Goal: Use online tool/utility: Utilize a website feature to perform a specific function

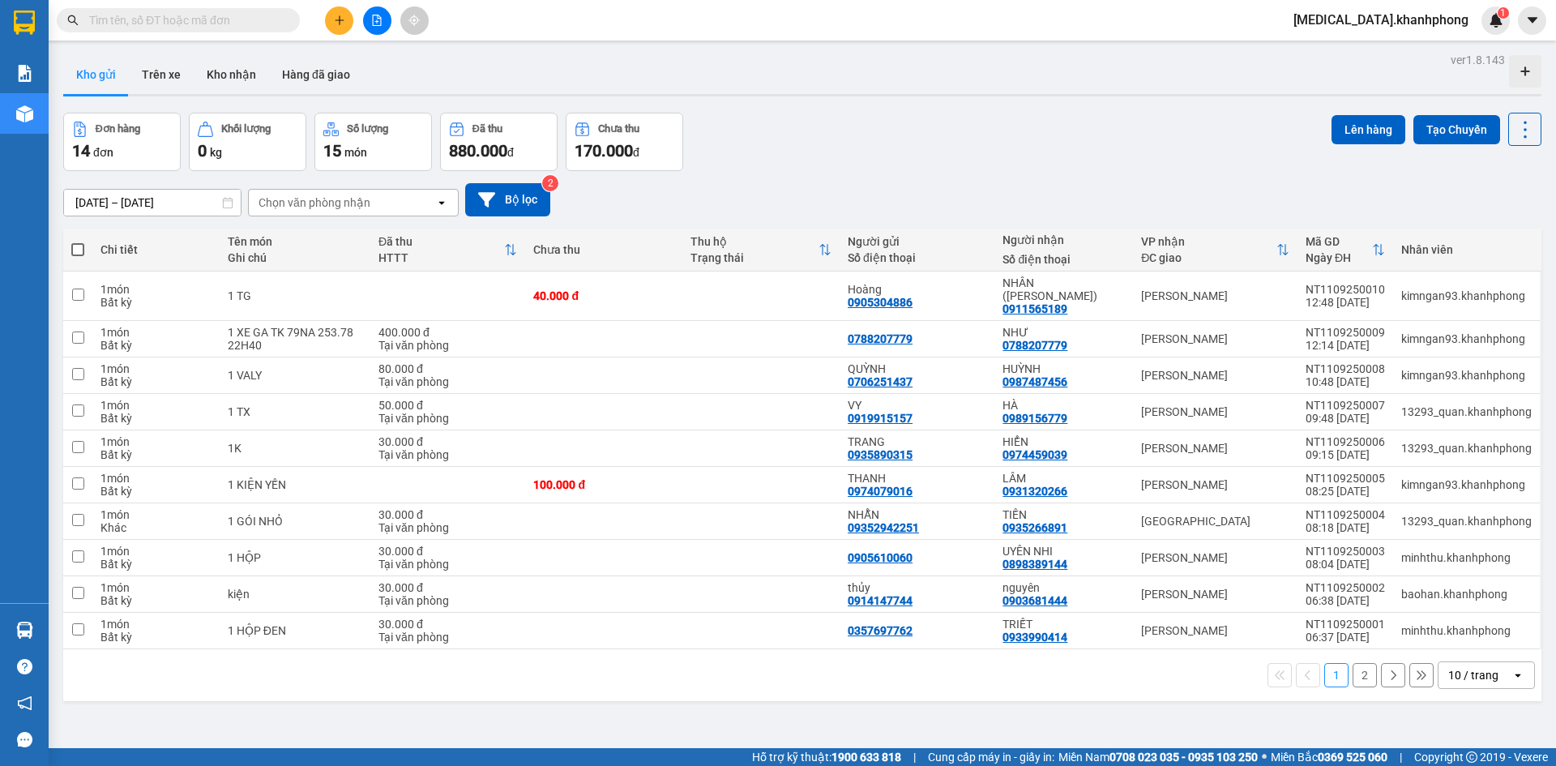
click at [262, 17] on input "text" at bounding box center [184, 20] width 191 height 18
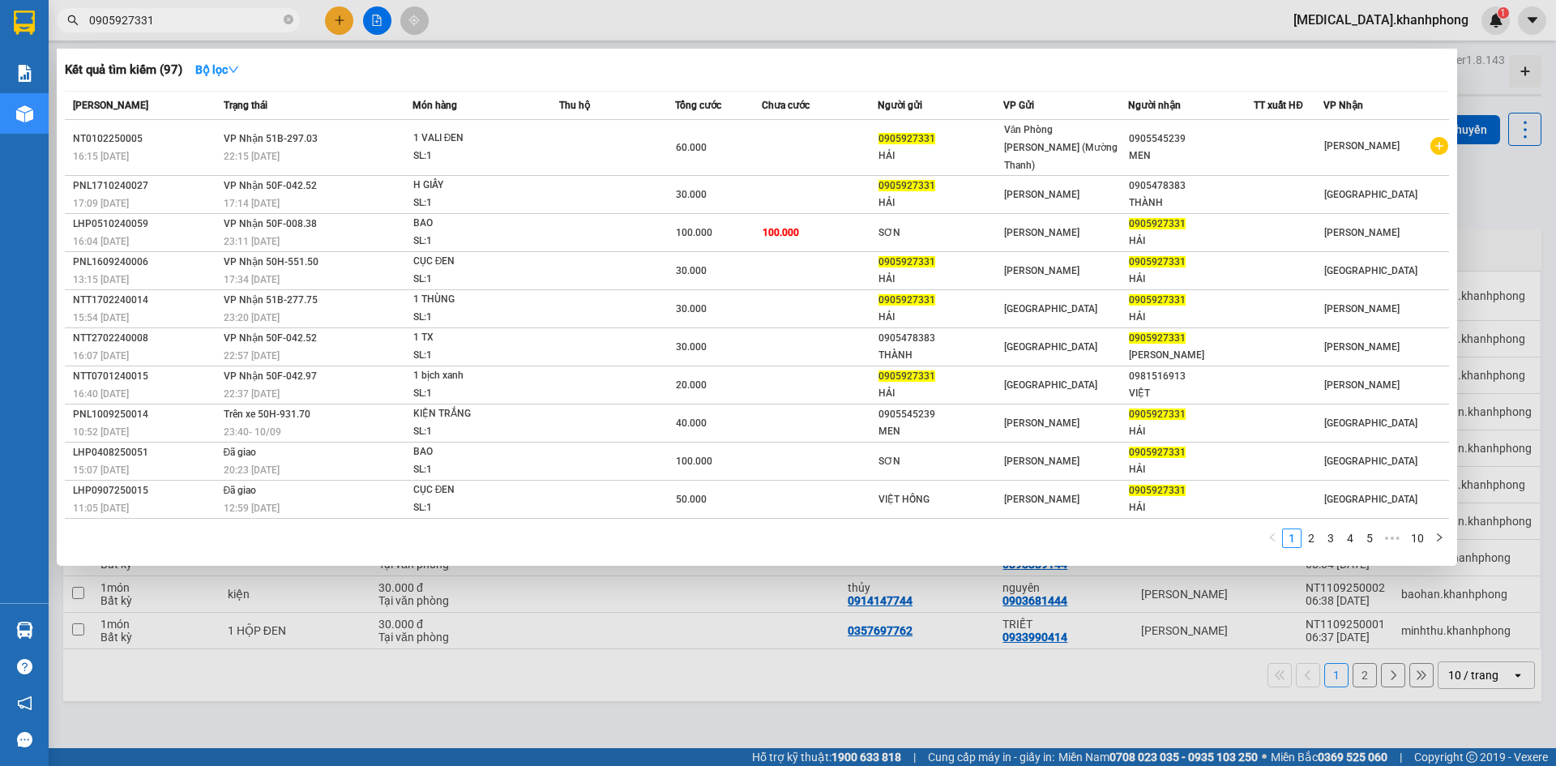
type input "0905927331"
click at [431, 696] on div at bounding box center [778, 383] width 1556 height 766
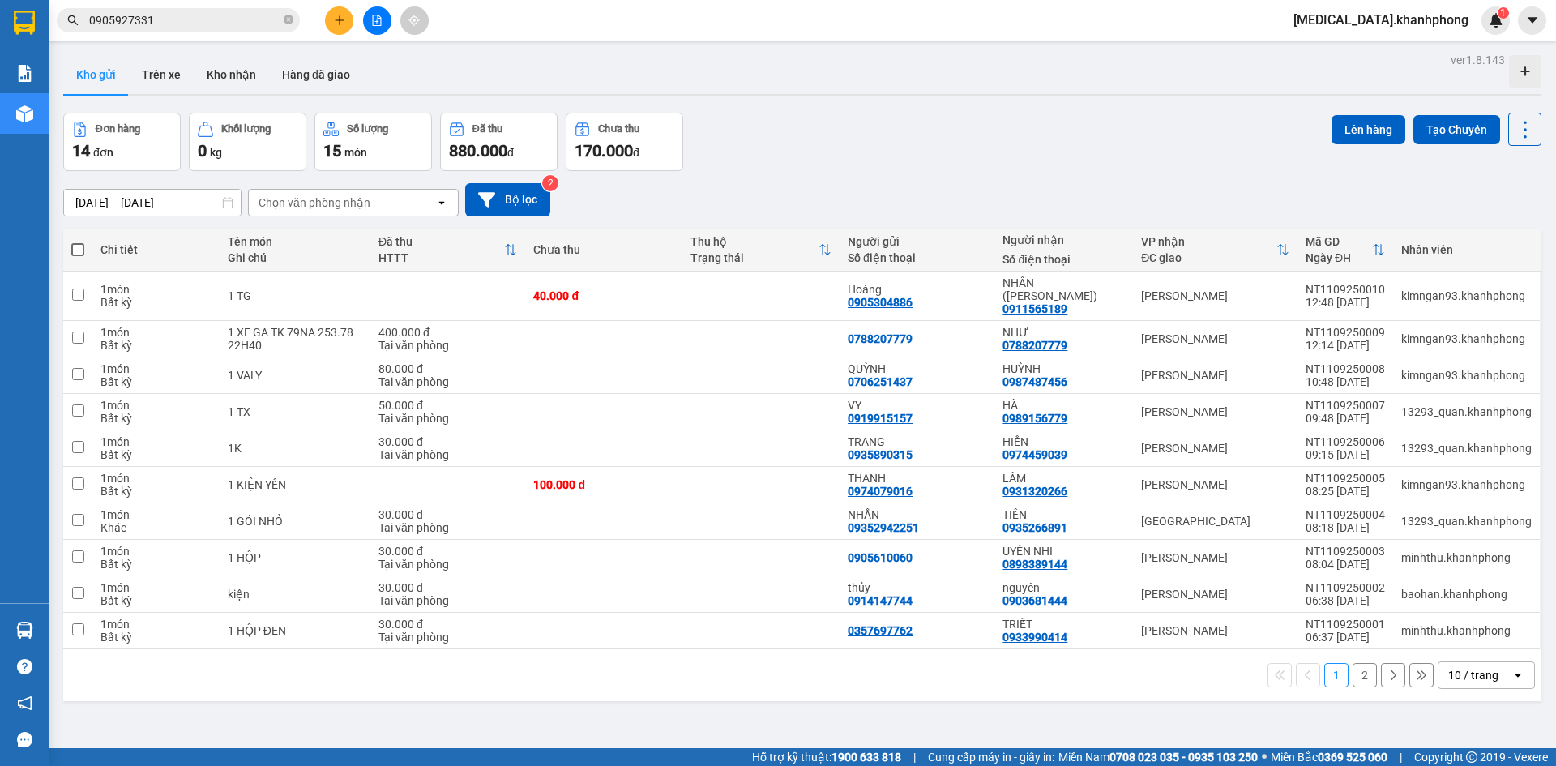
click at [185, 21] on input "0905927331" at bounding box center [184, 20] width 191 height 18
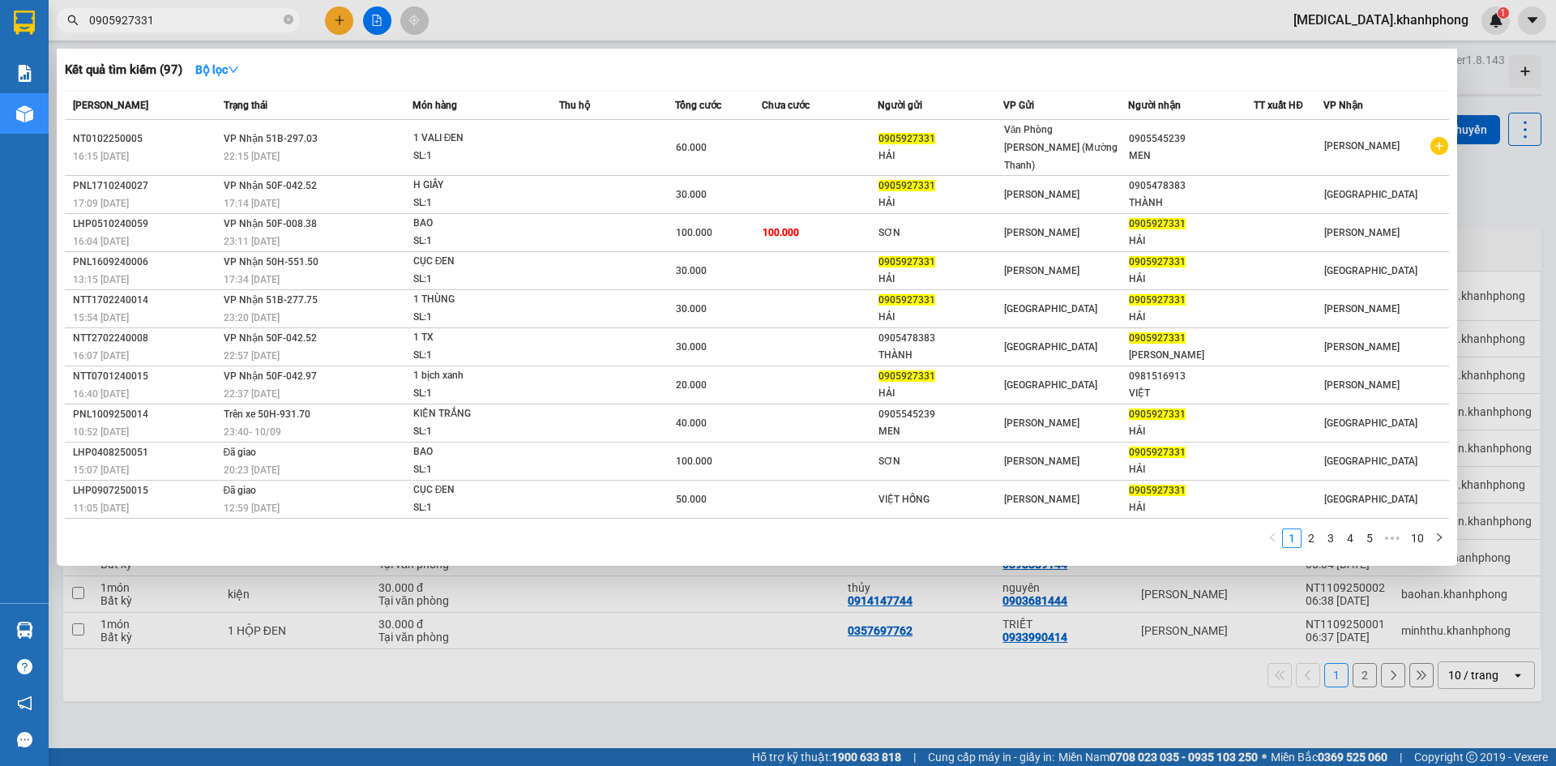
click at [185, 21] on input "0905927331" at bounding box center [184, 20] width 191 height 18
click at [474, 651] on div at bounding box center [778, 383] width 1556 height 766
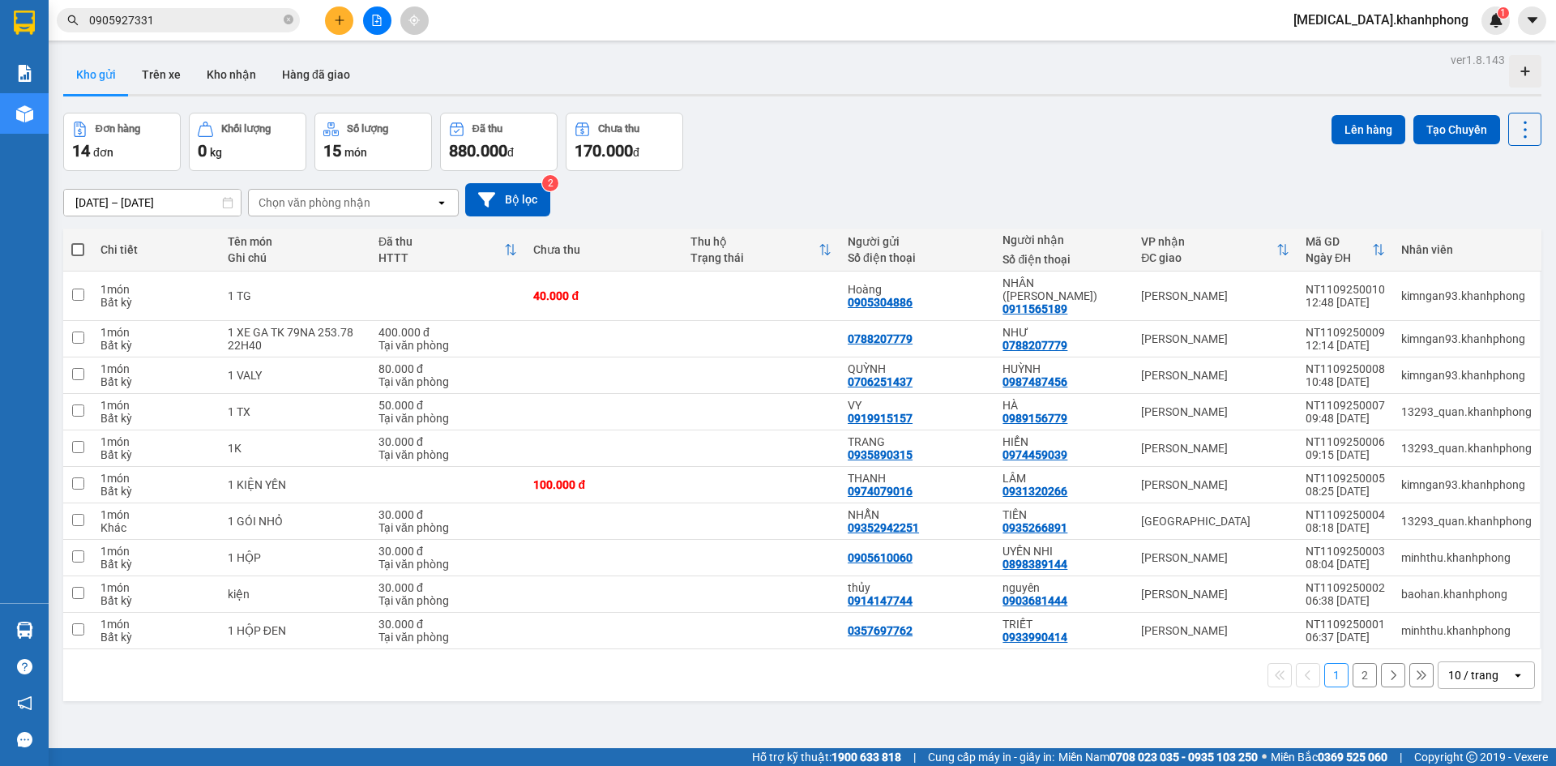
click at [1352, 668] on button "2" at bounding box center [1364, 675] width 24 height 24
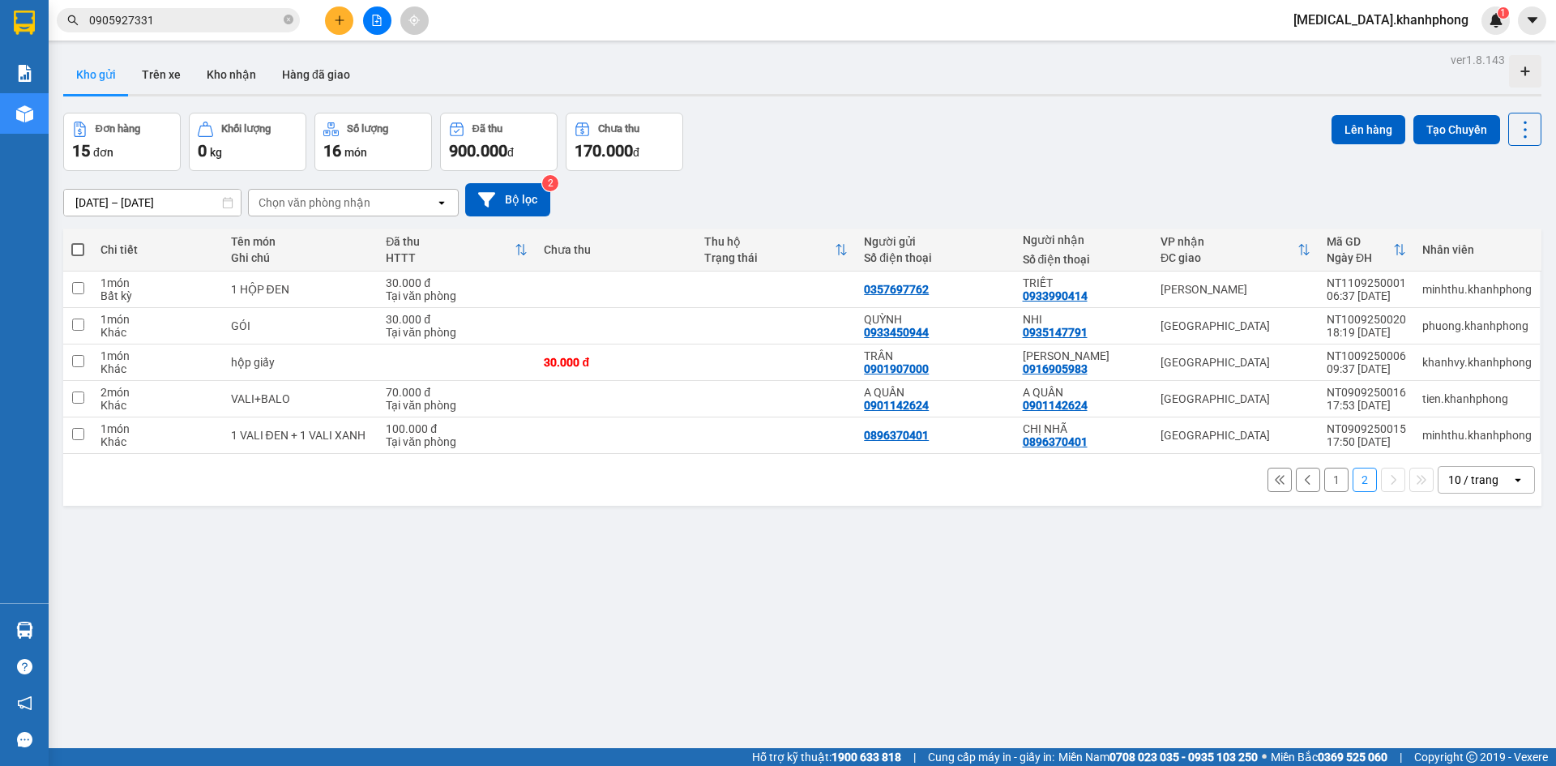
click at [1327, 482] on button "1" at bounding box center [1336, 479] width 24 height 24
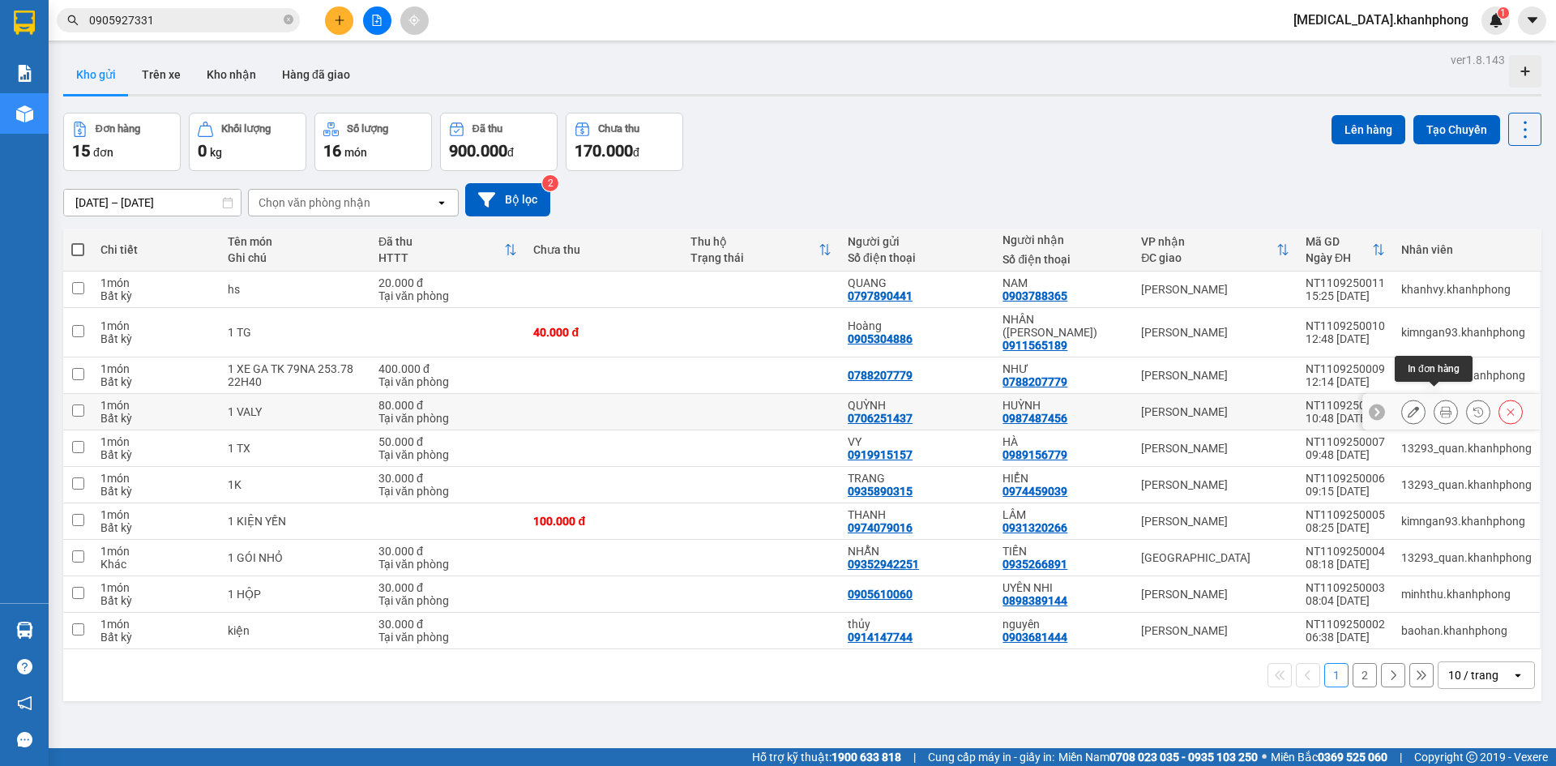
click at [1434, 399] on button at bounding box center [1445, 412] width 23 height 28
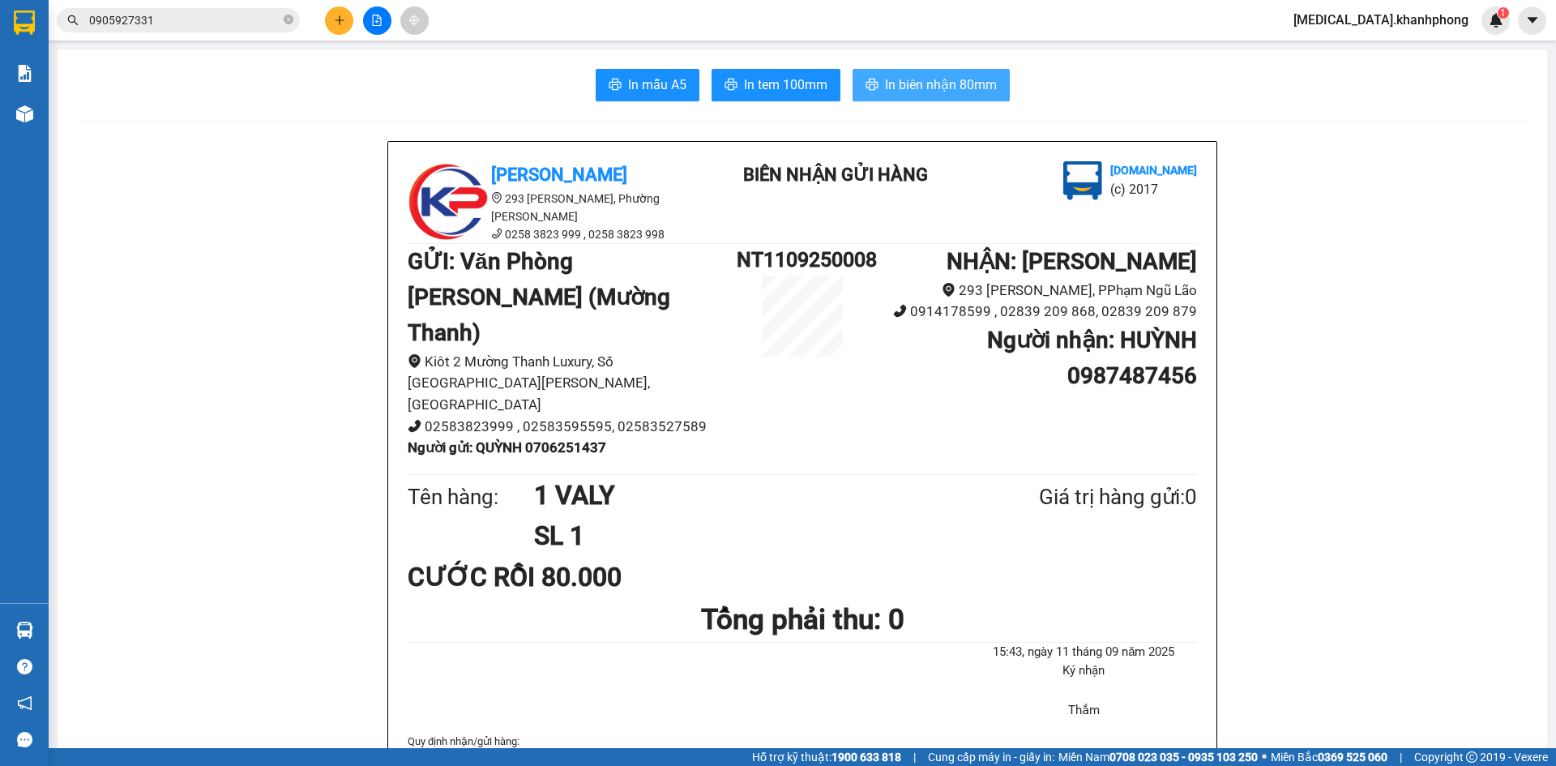
click at [919, 83] on span "In biên nhận 80mm" at bounding box center [941, 85] width 112 height 20
